Goal: Task Accomplishment & Management: Manage account settings

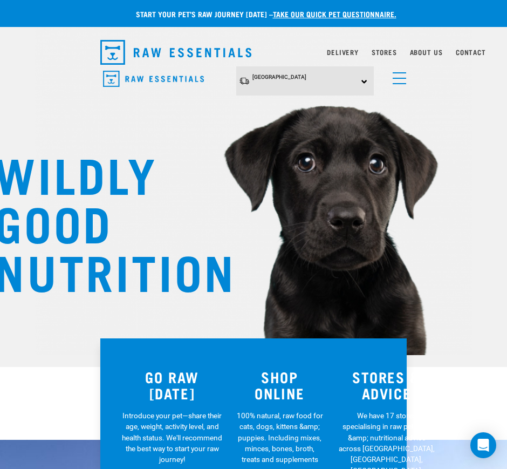
click at [400, 83] on span "menu" at bounding box center [399, 83] width 13 height 1
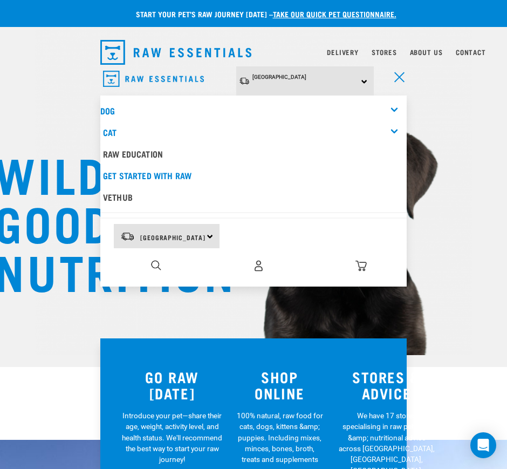
click at [396, 80] on span "menu" at bounding box center [399, 77] width 10 height 10
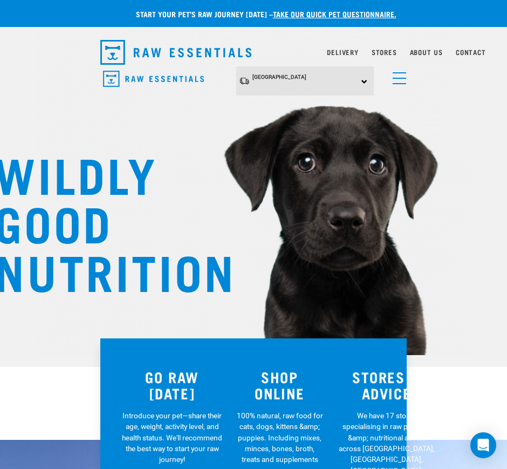
click at [397, 75] on link "menu" at bounding box center [396, 75] width 19 height 19
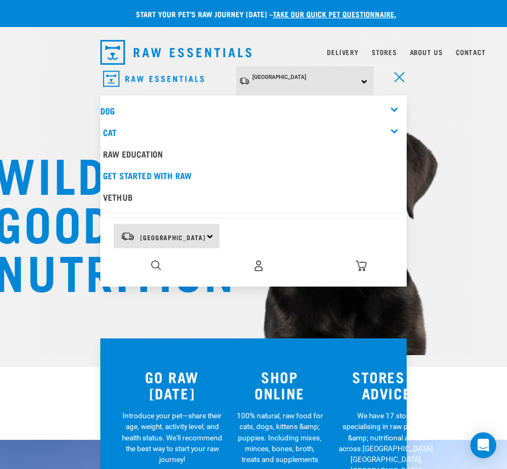
click at [399, 105] on div "Dog" at bounding box center [253, 111] width 306 height 22
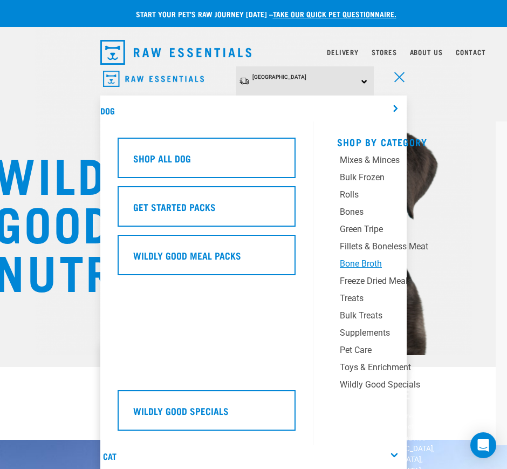
click at [366, 263] on div "Bone Broth" at bounding box center [402, 263] width 124 height 13
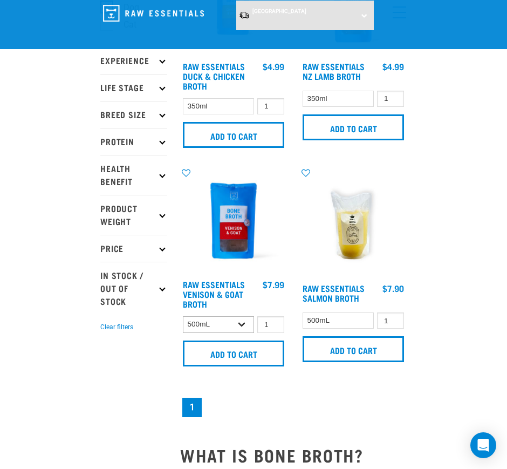
scroll to position [202, 0]
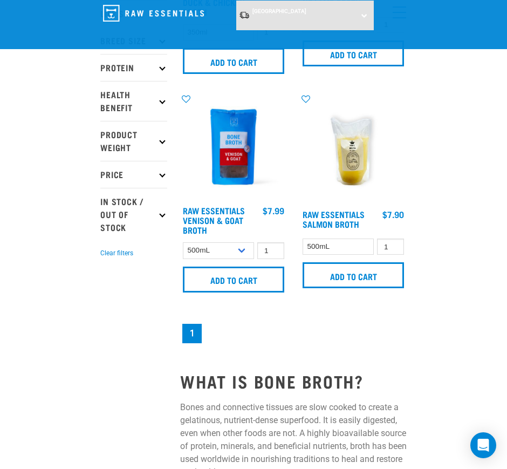
click at [243, 193] on img at bounding box center [233, 146] width 107 height 107
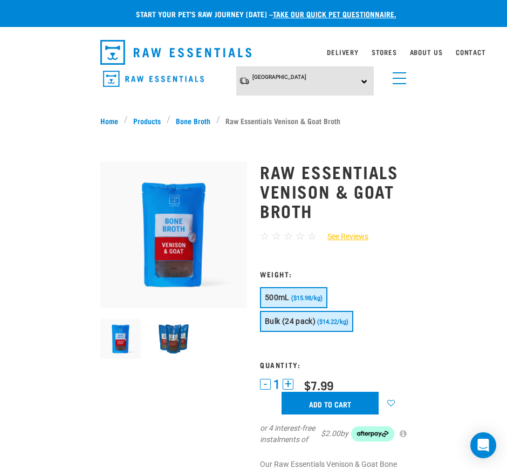
click at [277, 321] on span "Bulk (24 pack)" at bounding box center [290, 321] width 51 height 9
click at [352, 51] on link "Delivery" at bounding box center [342, 52] width 31 height 4
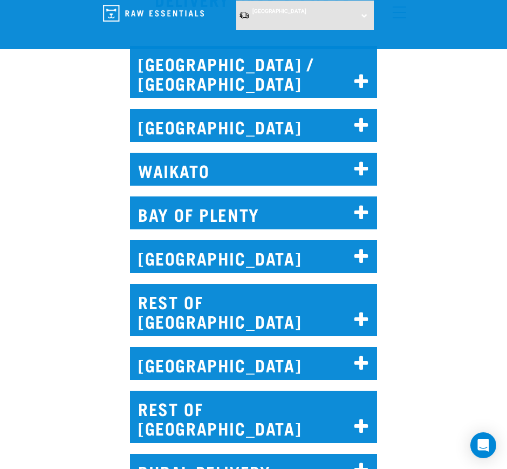
scroll to position [472, 0]
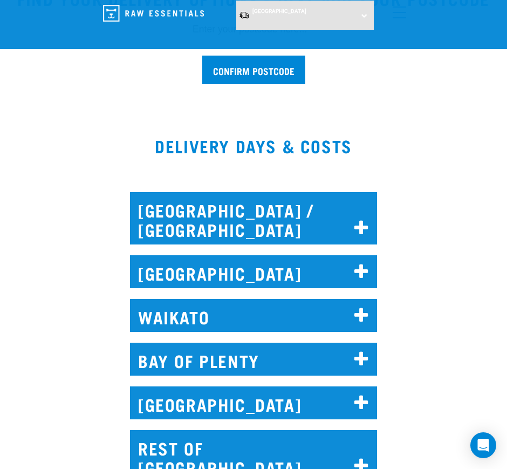
click at [194, 215] on h2 "NORTH AUCKLAND / WHANGAREI" at bounding box center [253, 218] width 247 height 52
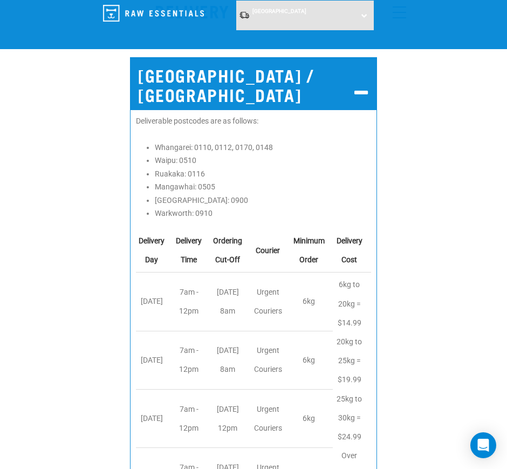
scroll to position [539, 0]
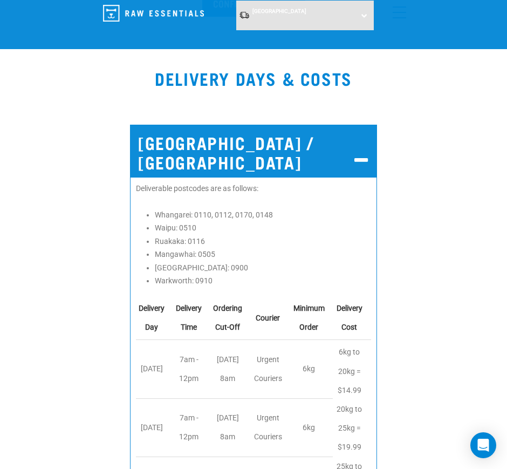
click at [239, 138] on h2 "NORTH AUCKLAND / WHANGAREI" at bounding box center [253, 151] width 247 height 52
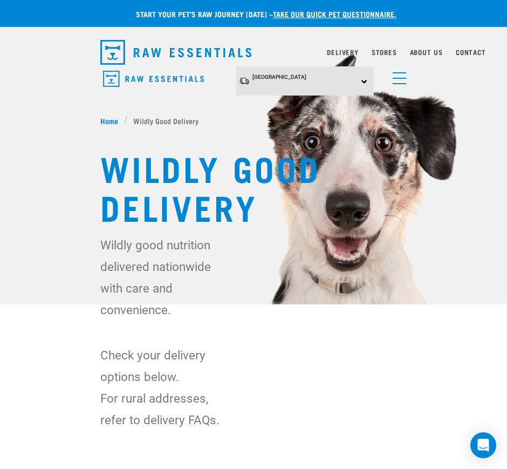
scroll to position [270, 0]
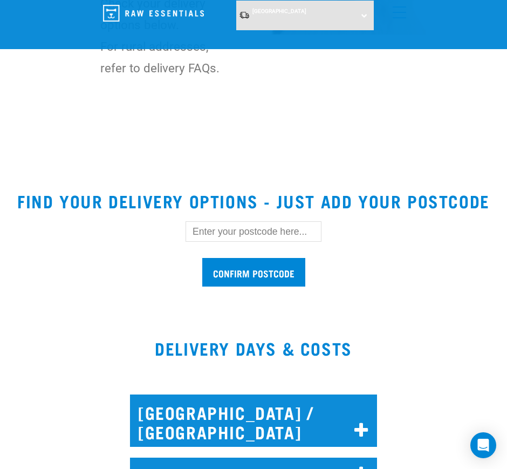
click at [263, 235] on input "text" at bounding box center [254, 231] width 136 height 20
type input "1081"
click at [202, 258] on input "Confirm postcode" at bounding box center [253, 272] width 103 height 29
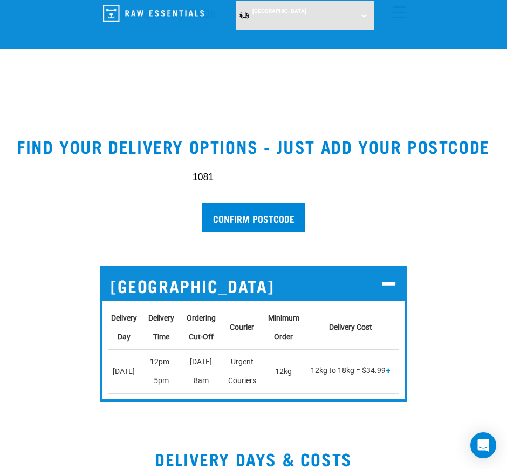
scroll to position [405, 0]
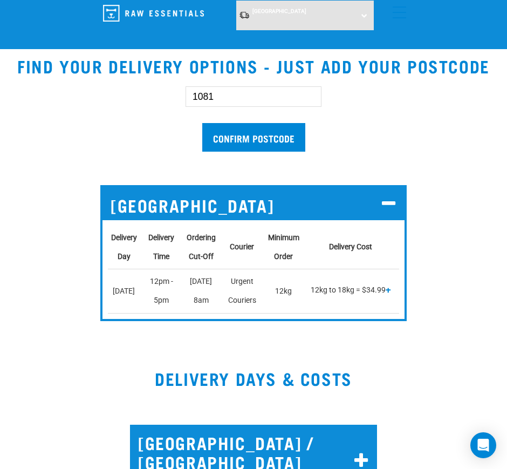
click at [387, 287] on span "+" at bounding box center [388, 289] width 5 height 11
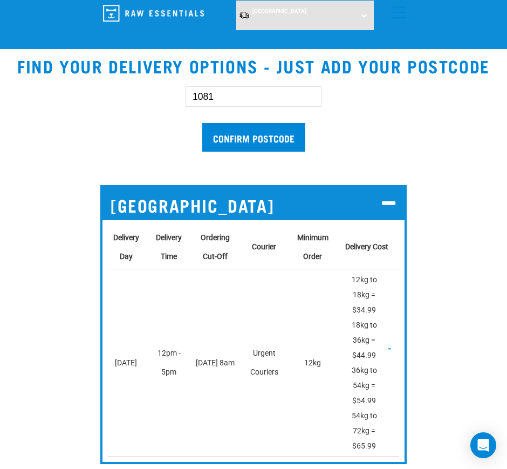
click at [385, 201] on icon at bounding box center [389, 203] width 15 height 17
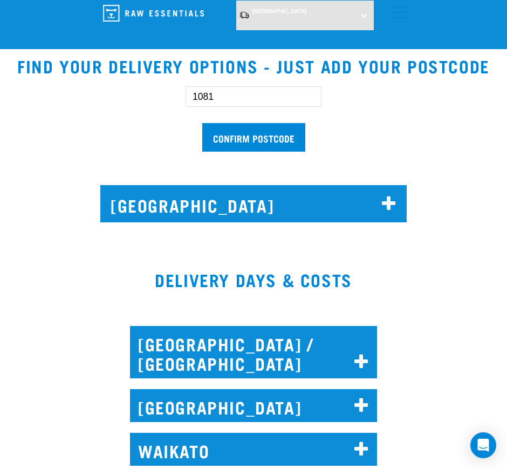
click at [385, 201] on icon at bounding box center [389, 203] width 15 height 17
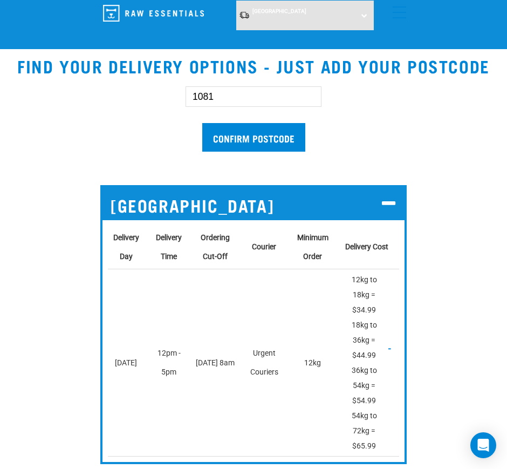
scroll to position [472, 0]
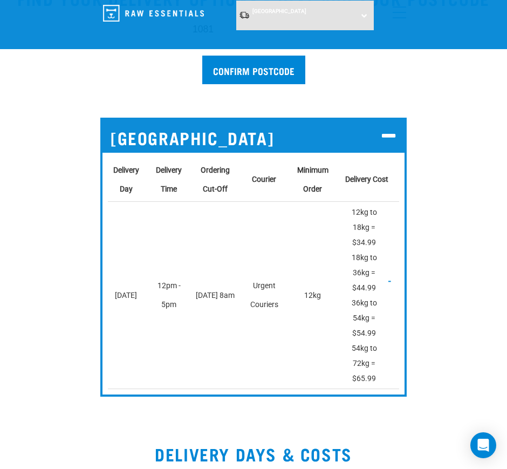
click at [390, 279] on span "-" at bounding box center [389, 280] width 3 height 11
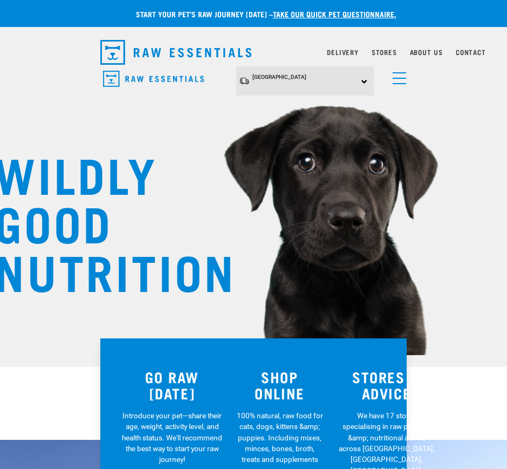
click at [361, 78] on div "North Island North Island South Island" at bounding box center [305, 81] width 138 height 30
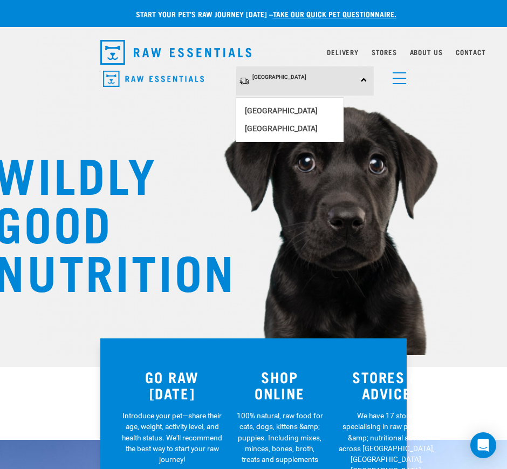
click at [424, 107] on nav "North Island North Island South Island Dog Shop All Dog Rolls Cat" at bounding box center [253, 87] width 507 height 43
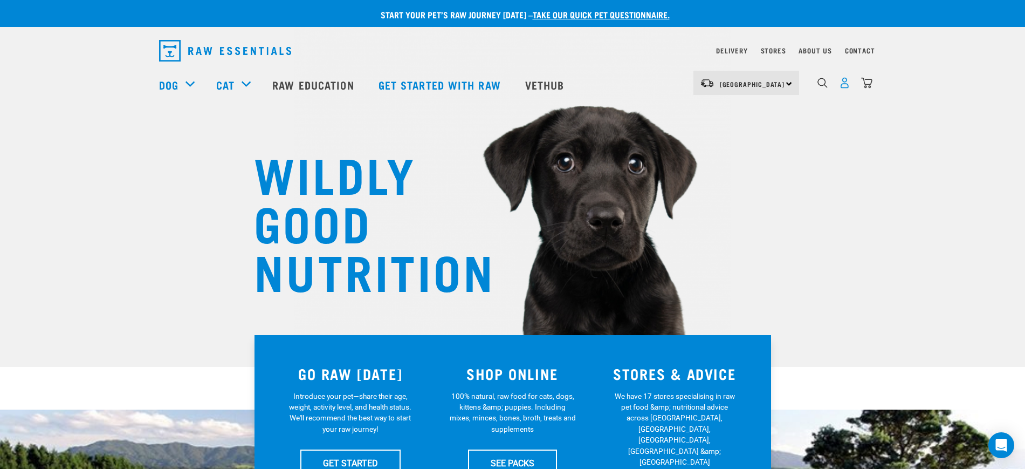
click at [609, 88] on img "dropdown navigation" at bounding box center [844, 82] width 11 height 11
click at [609, 83] on img "dropdown navigation" at bounding box center [844, 82] width 11 height 11
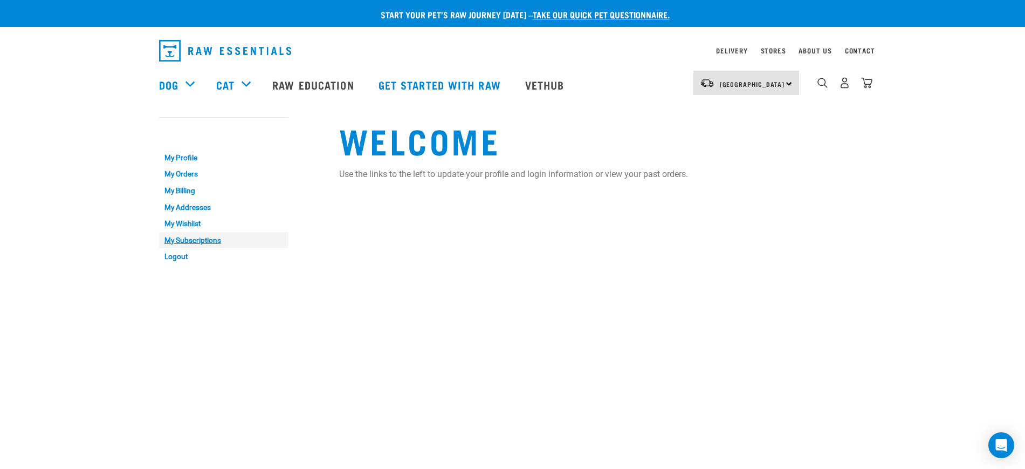
click at [199, 238] on link "My Subscriptions" at bounding box center [223, 240] width 129 height 17
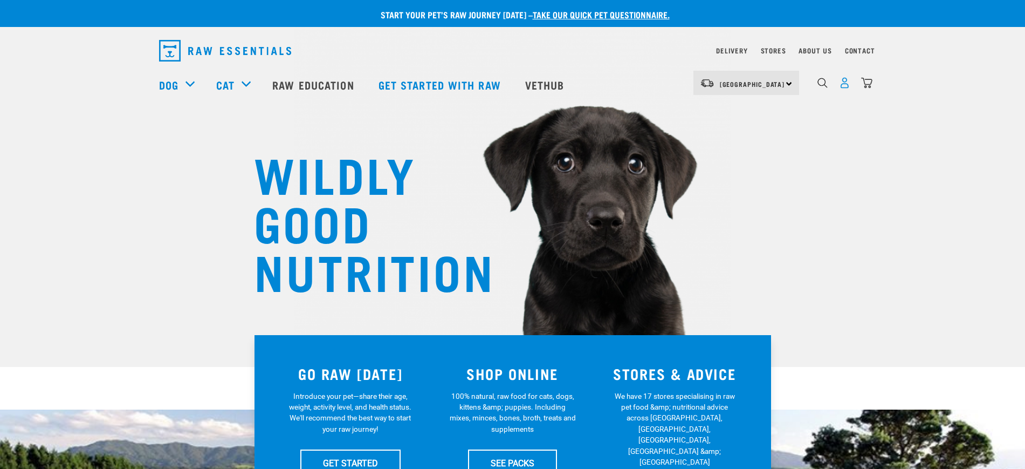
click at [846, 88] on img "dropdown navigation" at bounding box center [844, 82] width 11 height 11
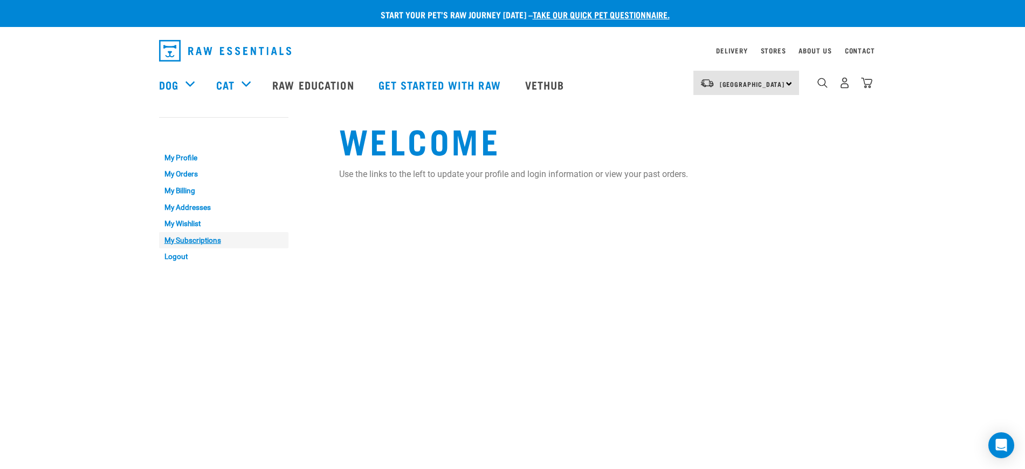
click at [180, 240] on link "My Subscriptions" at bounding box center [223, 240] width 129 height 17
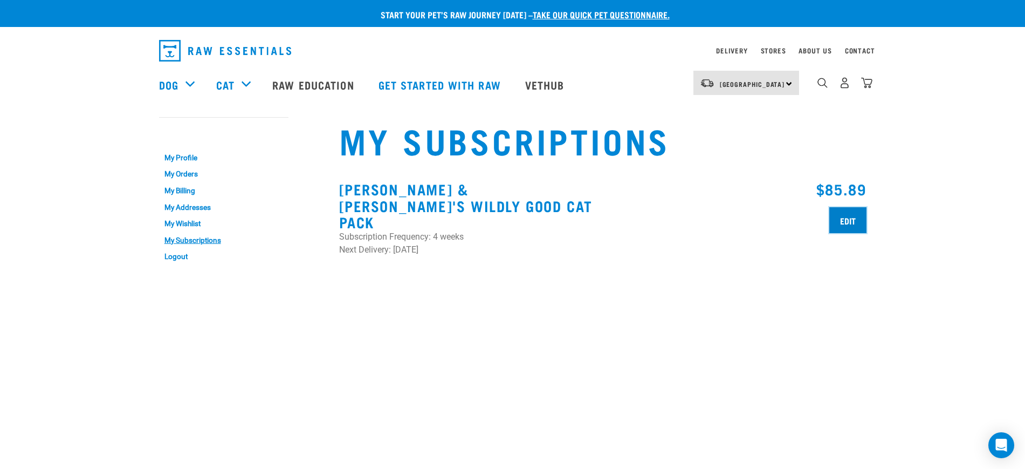
click at [842, 212] on input "Edit" at bounding box center [848, 220] width 37 height 26
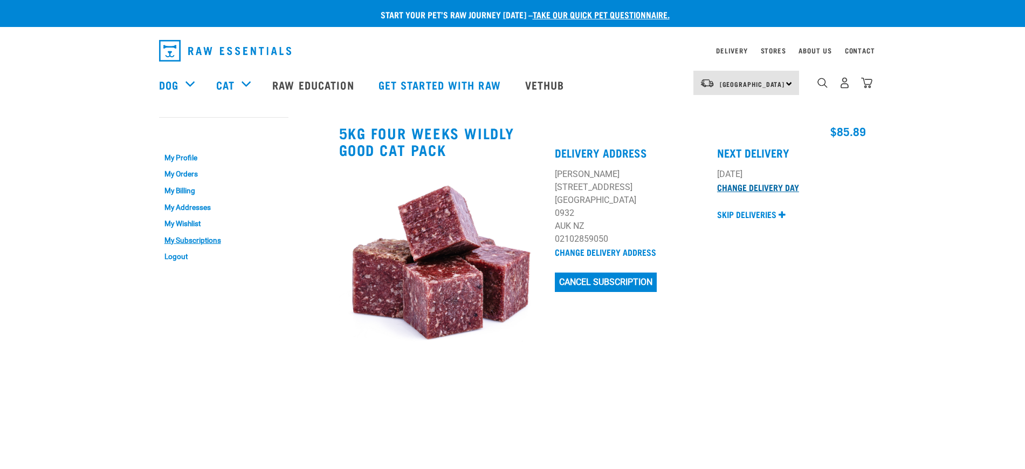
click at [783, 188] on link "Change Delivery Day" at bounding box center [758, 186] width 82 height 5
click at [627, 57] on div "dropdown navigation" at bounding box center [417, 51] width 516 height 30
